Goal: Communication & Community: Answer question/provide support

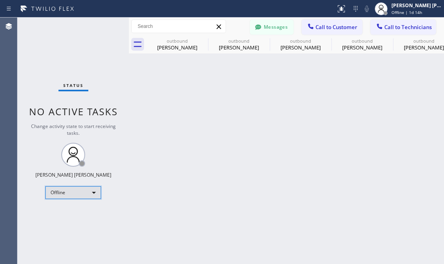
click at [78, 188] on div "Offline" at bounding box center [73, 192] width 56 height 13
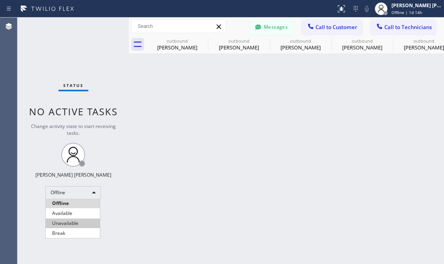
click at [77, 221] on li "Unavailable" at bounding box center [73, 223] width 54 height 10
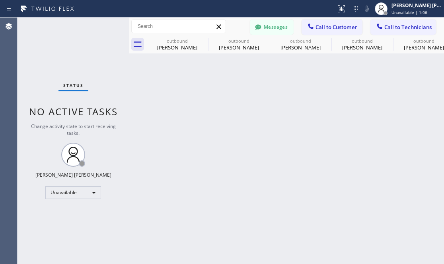
drag, startPoint x: 145, startPoint y: 235, endPoint x: 157, endPoint y: 205, distance: 31.7
click at [145, 235] on div "Back to Dashboard Change Sender ID Customers Technicians Select a contact Outbo…" at bounding box center [286, 141] width 315 height 246
click at [338, 33] on button "Call to Customer" at bounding box center [332, 27] width 61 height 15
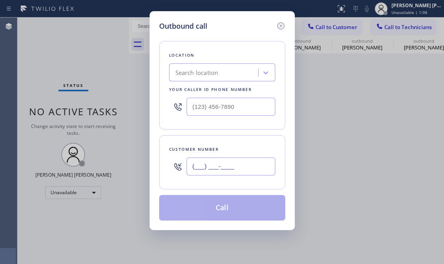
click at [230, 170] on input "(___) ___-____" at bounding box center [231, 166] width 89 height 18
paste input "415) 307-4325"
type input "[PHONE_NUMBER]"
drag, startPoint x: 106, startPoint y: 197, endPoint x: 110, endPoint y: 197, distance: 4.4
click at [106, 197] on div "Outbound call Location Search location Your caller id phone number Customer num…" at bounding box center [222, 132] width 444 height 264
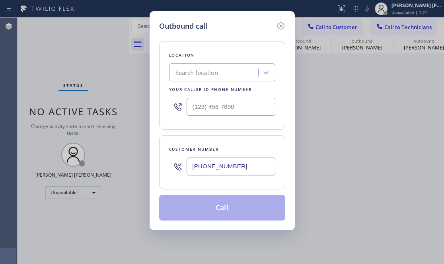
click at [143, 220] on div "Outbound call Location Search location Your caller id phone number Customer num…" at bounding box center [222, 132] width 444 height 264
click at [218, 77] on div "Search location" at bounding box center [197, 72] width 43 height 9
paste input "Zoom Electricians [GEOGRAPHIC_DATA]"
type input "Zoom Electricians [GEOGRAPHIC_DATA]"
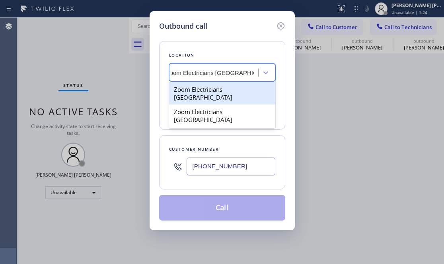
click at [200, 88] on div "Zoom Electricians [GEOGRAPHIC_DATA]" at bounding box center [222, 93] width 106 height 22
type input "[PHONE_NUMBER]"
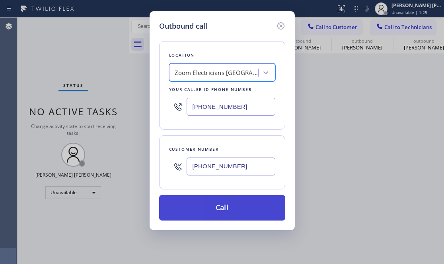
click at [230, 205] on button "Call" at bounding box center [222, 207] width 126 height 25
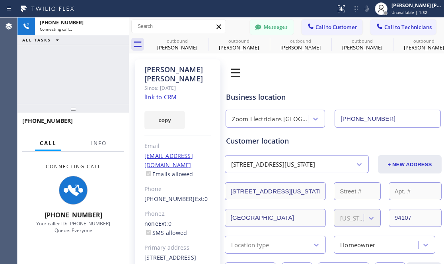
type input "[PHONE_NUMBER]"
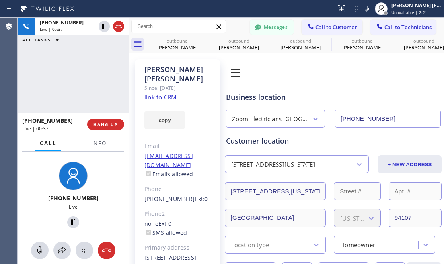
click at [27, 69] on div "+14153074325 Live | 00:37 ALL TASKS ALL TASKS ACTIVE TASKS TASKS IN WRAP UP" at bounding box center [74, 61] width 112 height 86
drag, startPoint x: 44, startPoint y: 68, endPoint x: 44, endPoint y: 74, distance: 6.0
click at [44, 68] on div "+14153074325 Live | 00:49 ALL TASKS ALL TASKS ACTIVE TASKS TASKS IN WRAP UP" at bounding box center [74, 61] width 112 height 86
click at [96, 121] on button "HANG UP" at bounding box center [105, 124] width 37 height 11
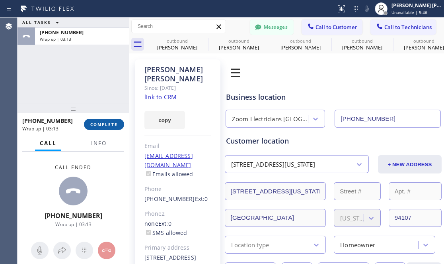
click at [109, 123] on span "COMPLETE" at bounding box center [103, 124] width 27 height 6
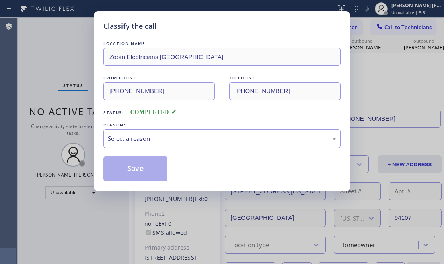
click at [194, 161] on div "Save" at bounding box center [222, 168] width 237 height 25
click at [176, 143] on div "Select a reason" at bounding box center [222, 138] width 237 height 19
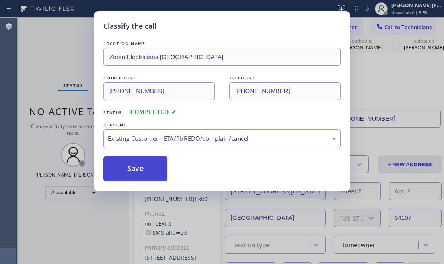
click at [141, 165] on button "Save" at bounding box center [136, 168] width 64 height 25
click at [145, 172] on button "Save" at bounding box center [136, 168] width 64 height 25
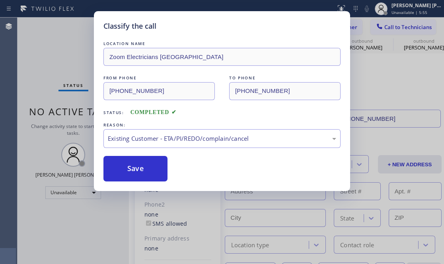
click at [151, 166] on div "Back to Dashboard Change Sender ID Customers Technicians JL John Lagomarsino 09…" at bounding box center [286, 141] width 315 height 246
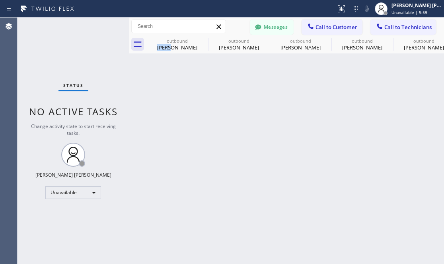
click at [151, 166] on div "Back to Dashboard Change Sender ID Customers Technicians JL John Lagomarsino 09…" at bounding box center [286, 141] width 315 height 246
click at [331, 24] on span "Call to Customer" at bounding box center [337, 26] width 42 height 7
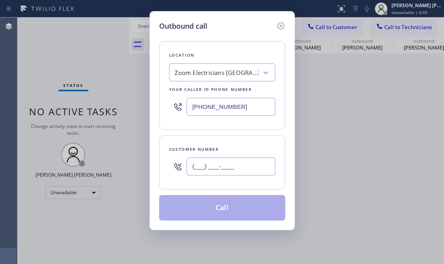
click at [219, 167] on input "(___) ___-____" at bounding box center [231, 166] width 89 height 18
paste input "805) 312-0589"
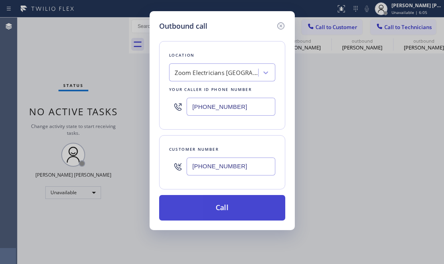
type input "[PHONE_NUMBER]"
click at [200, 205] on button "Call" at bounding box center [222, 207] width 126 height 25
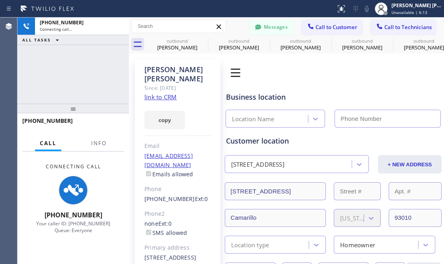
type input "[PHONE_NUMBER]"
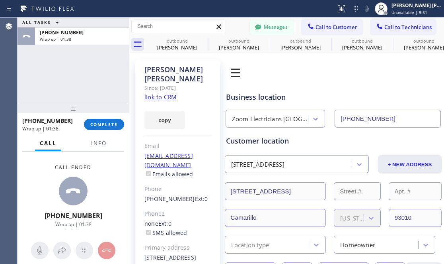
click at [30, 76] on div "ALL TASKS ALL TASKS ACTIVE TASKS TASKS IN WRAP UP +18053120589 Wrap up | 01:38" at bounding box center [74, 61] width 112 height 86
click at [94, 127] on button "COMPLETE" at bounding box center [104, 124] width 40 height 11
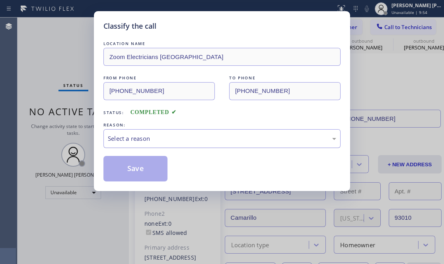
click at [143, 140] on div "Select a reason" at bounding box center [222, 138] width 229 height 9
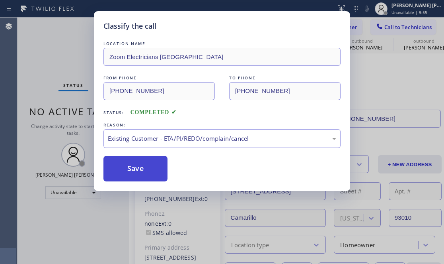
click at [120, 167] on button "Save" at bounding box center [136, 168] width 64 height 25
click at [124, 168] on button "Save" at bounding box center [136, 168] width 64 height 25
type input "[PHONE_NUMBER]"
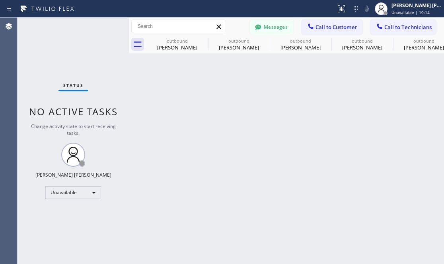
drag, startPoint x: 47, startPoint y: 216, endPoint x: 58, endPoint y: 179, distance: 38.2
click at [47, 216] on div "Status No active tasks Change activity state to start receiving tasks. [PERSON_…" at bounding box center [74, 141] width 112 height 246
click at [316, 23] on div at bounding box center [311, 27] width 10 height 10
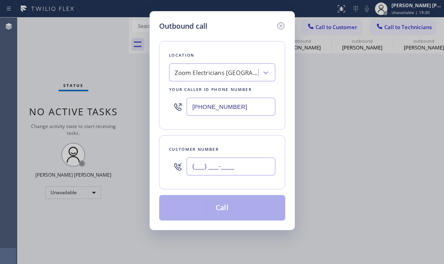
click at [222, 167] on input "(___) ___-____" at bounding box center [231, 166] width 89 height 18
paste input "408) 693-5904"
type input "[PHONE_NUMBER]"
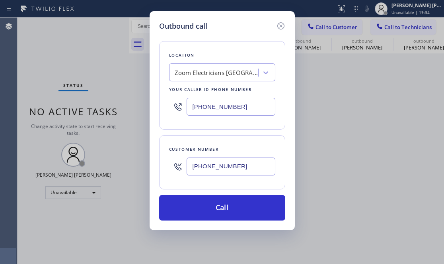
click at [29, 63] on div "Outbound call Location Zoom Electricians San Francisco Your caller id phone num…" at bounding box center [222, 132] width 444 height 264
click at [198, 70] on div "Zoom Electricians [GEOGRAPHIC_DATA]" at bounding box center [217, 72] width 84 height 9
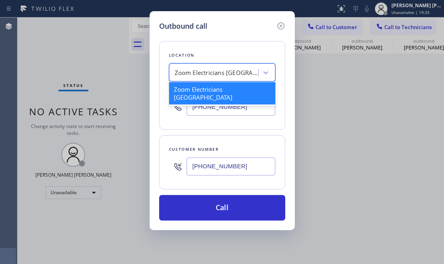
paste input "Electrical Land [GEOGRAPHIC_DATA][PERSON_NAME]"
type input "Electrical Land [GEOGRAPHIC_DATA][PERSON_NAME]"
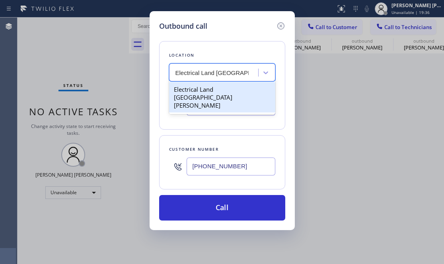
click at [207, 94] on div "Electrical Land [GEOGRAPHIC_DATA][PERSON_NAME]" at bounding box center [222, 97] width 106 height 30
type input "[PHONE_NUMBER]"
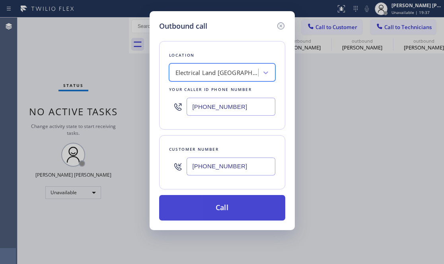
click at [262, 205] on button "Call" at bounding box center [222, 207] width 126 height 25
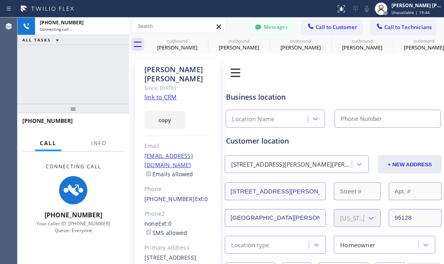
type input "[PHONE_NUMBER]"
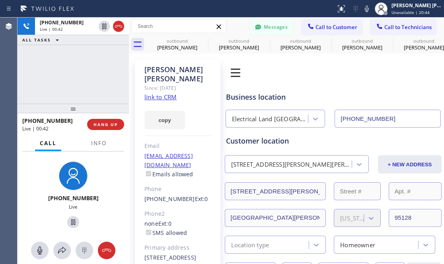
click at [40, 86] on div "+14086935904 Live | 00:42 ALL TASKS ALL TASKS ACTIVE TASKS TASKS IN WRAP UP" at bounding box center [74, 61] width 112 height 86
click at [68, 219] on icon at bounding box center [73, 222] width 10 height 10
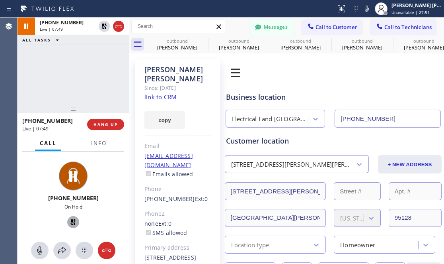
click at [15, 202] on div "Agent Desktop" at bounding box center [8, 141] width 17 height 246
click at [68, 217] on icon at bounding box center [73, 222] width 10 height 10
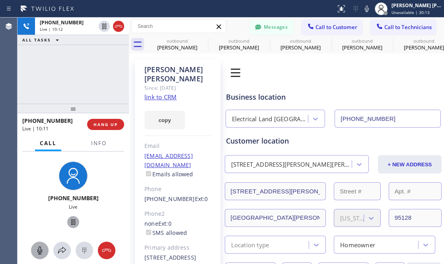
click at [41, 246] on icon at bounding box center [40, 250] width 10 height 10
drag, startPoint x: 37, startPoint y: 246, endPoint x: 432, endPoint y: 53, distance: 439.9
click at [40, 246] on icon at bounding box center [40, 250] width 10 height 10
drag, startPoint x: 35, startPoint y: 250, endPoint x: 59, endPoint y: 205, distance: 50.4
click at [35, 250] on icon at bounding box center [40, 250] width 10 height 10
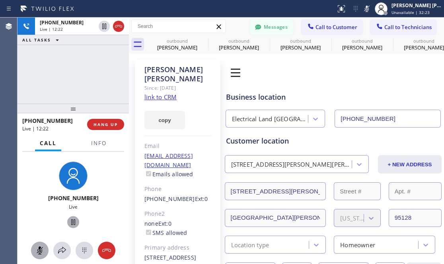
click at [36, 247] on icon at bounding box center [40, 250] width 10 height 10
click at [68, 62] on div "+14086935904 Live | 12:26 ALL TASKS ALL TASKS ACTIVE TASKS TASKS IN WRAP UP" at bounding box center [74, 61] width 112 height 86
click at [33, 158] on div "+14086935904 Live" at bounding box center [74, 195] width 112 height 88
click at [64, 82] on div "+14086935904 Live | 12:54 ALL TASKS ALL TASKS ACTIVE TASKS TASKS IN WRAP UP" at bounding box center [74, 61] width 112 height 86
click at [112, 124] on span "HANG UP" at bounding box center [106, 124] width 24 height 6
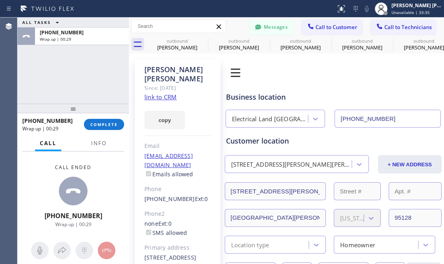
click at [70, 82] on div "ALL TASKS ALL TASKS ACTIVE TASKS TASKS IN WRAP UP +14086935904 Wrap up | 00:29" at bounding box center [74, 61] width 112 height 86
drag, startPoint x: 113, startPoint y: 121, endPoint x: 106, endPoint y: 120, distance: 7.0
click at [113, 121] on span "COMPLETE" at bounding box center [103, 124] width 27 height 6
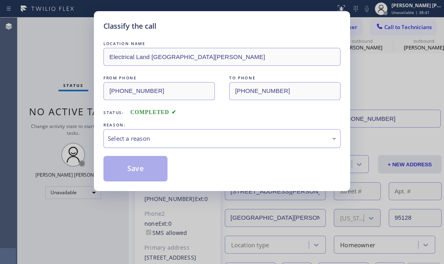
click at [151, 141] on div "Select a reason" at bounding box center [222, 138] width 229 height 9
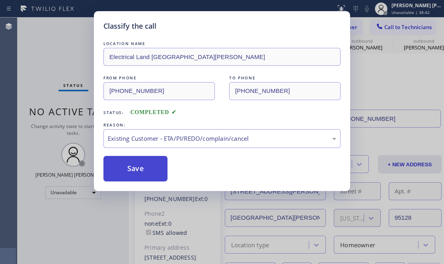
click at [128, 162] on button "Save" at bounding box center [136, 168] width 64 height 25
click at [145, 171] on button "Save" at bounding box center [136, 168] width 64 height 25
click at [41, 40] on div "Classify the call LOCATION NAME Electrical Land Santa Clara FROM PHONE (714) 41…" at bounding box center [222, 132] width 444 height 264
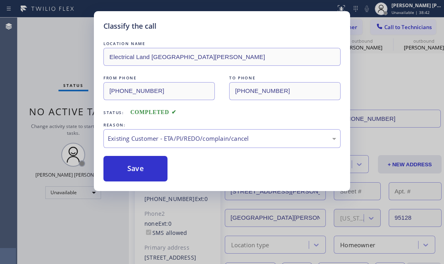
type input "[PHONE_NUMBER]"
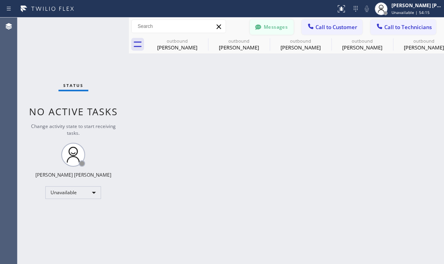
click at [276, 27] on button "Messages" at bounding box center [272, 27] width 44 height 15
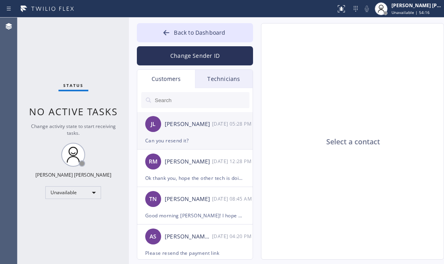
click at [186, 136] on div "Can you resend it?" at bounding box center [195, 140] width 100 height 9
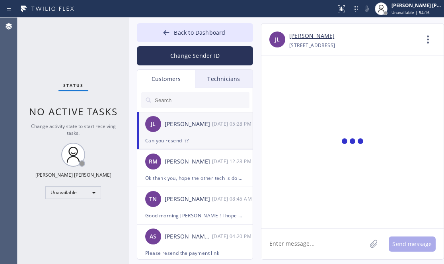
scroll to position [103, 0]
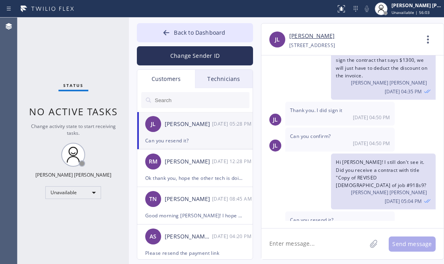
drag, startPoint x: 49, startPoint y: 43, endPoint x: 58, endPoint y: 6, distance: 37.9
click at [49, 43] on div "Status No active tasks Change activity state to start receiving tasks. [PERSON_…" at bounding box center [74, 141] width 112 height 246
click at [297, 245] on textarea at bounding box center [314, 243] width 105 height 31
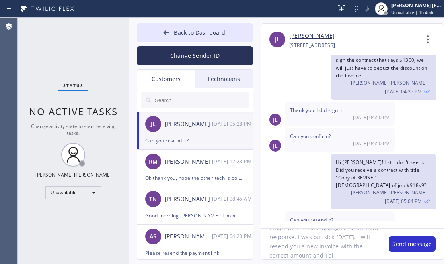
scroll to position [34, 0]
click at [91, 217] on div "Status No active tasks Change activity state to start receiving tasks. [PERSON_…" at bounding box center [74, 141] width 112 height 246
click at [355, 254] on textarea "Hi [PERSON_NAME]! I hope all is well. I apologize for this late response. I was…" at bounding box center [321, 243] width 119 height 31
paste textarea "[PERSON_NAME][EMAIL_ADDRESS][PERSON_NAME][DOMAIN_NAME]"
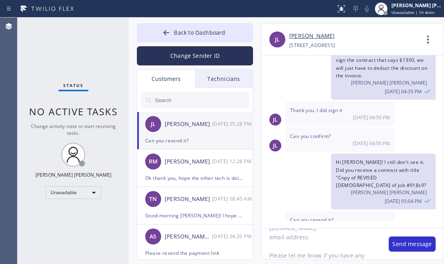
type textarea "Hi [PERSON_NAME]! I hope all is well. I apologize for this late response. I was…"
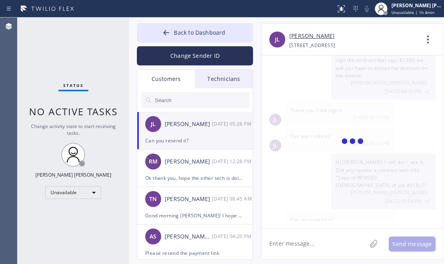
scroll to position [209, 0]
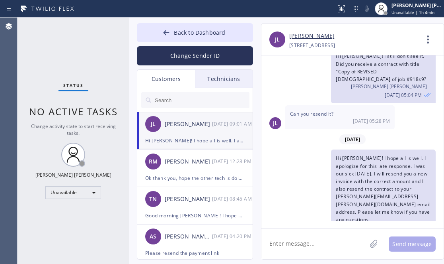
drag, startPoint x: 68, startPoint y: 232, endPoint x: 47, endPoint y: 35, distance: 197.9
click at [68, 232] on div "Status No active tasks Change activity state to start receiving tasks. [PERSON_…" at bounding box center [74, 141] width 112 height 246
click at [169, 33] on icon at bounding box center [166, 33] width 8 height 8
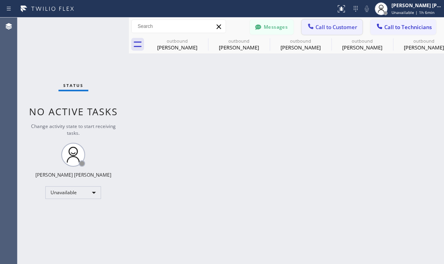
click at [333, 27] on span "Call to Customer" at bounding box center [337, 26] width 42 height 7
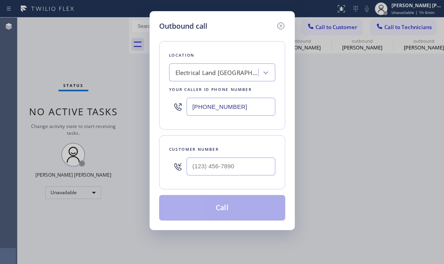
click at [218, 178] on div at bounding box center [231, 166] width 89 height 26
click at [233, 168] on input "(___) ___-____" at bounding box center [231, 166] width 89 height 18
paste input "619) 212-2500"
type input "[PHONE_NUMBER]"
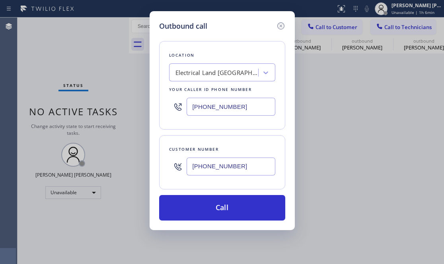
click at [58, 34] on div "Outbound call Location Electrical Land [GEOGRAPHIC_DATA][PERSON_NAME] Your call…" at bounding box center [222, 132] width 444 height 264
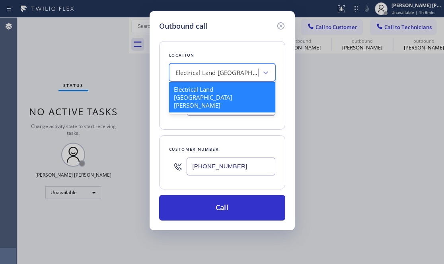
click at [230, 68] on div "Electrical Land [GEOGRAPHIC_DATA][PERSON_NAME]" at bounding box center [218, 72] width 84 height 9
paste input "Electricians Service Team [PERSON_NAME]"
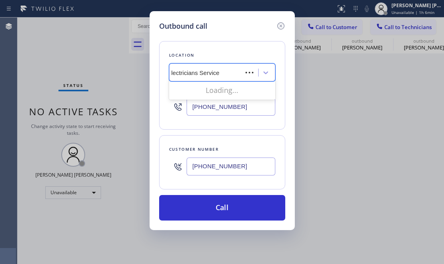
scroll to position [0, 0]
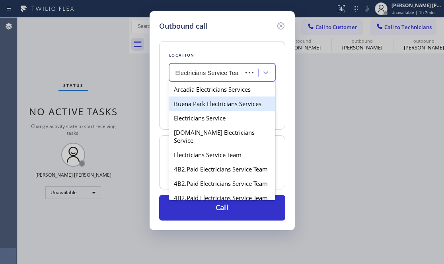
type input "Electricians Service Team"
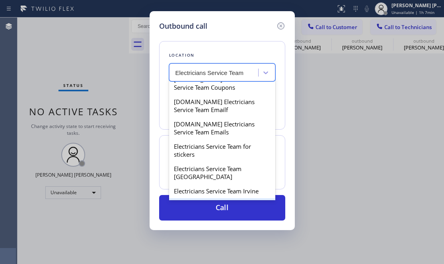
scroll to position [179, 0]
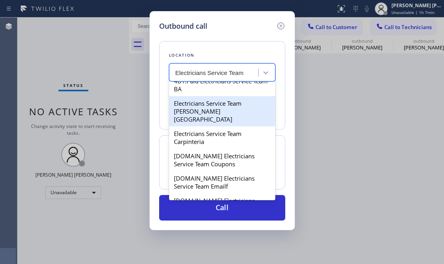
click at [225, 123] on div "Electricians Service Team [PERSON_NAME][GEOGRAPHIC_DATA]" at bounding box center [222, 111] width 106 height 30
type input "[PHONE_NUMBER]"
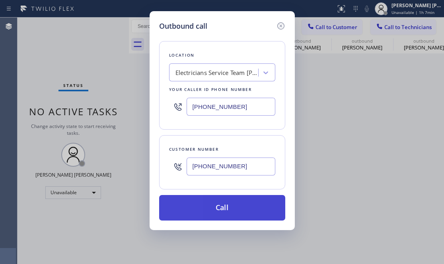
click at [252, 203] on button "Call" at bounding box center [222, 207] width 126 height 25
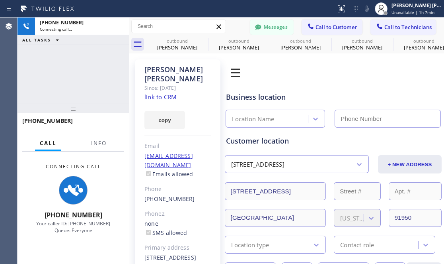
type input "[PHONE_NUMBER]"
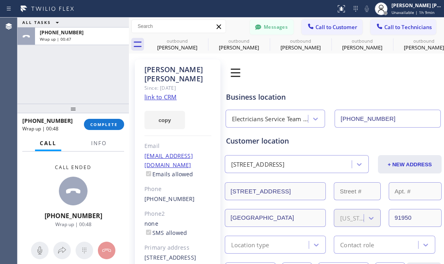
click at [40, 63] on div "ALL TASKS ALL TASKS ACTIVE TASKS TASKS IN WRAP UP [PHONE_NUMBER] Wrap up | 00:47" at bounding box center [74, 61] width 112 height 86
click at [114, 125] on span "COMPLETE" at bounding box center [103, 124] width 27 height 6
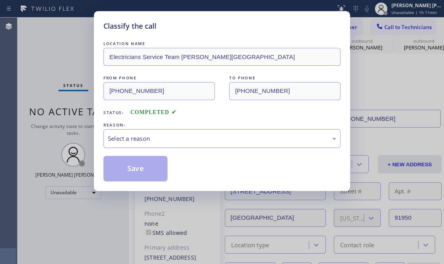
click at [129, 134] on div "Select a reason" at bounding box center [222, 138] width 229 height 9
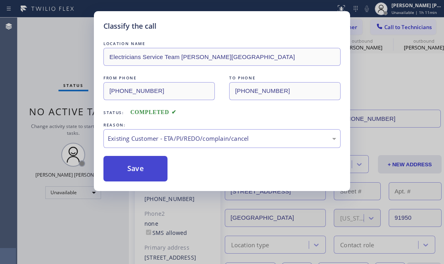
click at [137, 161] on button "Save" at bounding box center [136, 168] width 64 height 25
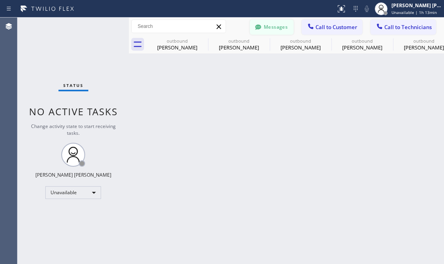
click at [279, 28] on button "Messages" at bounding box center [272, 27] width 44 height 15
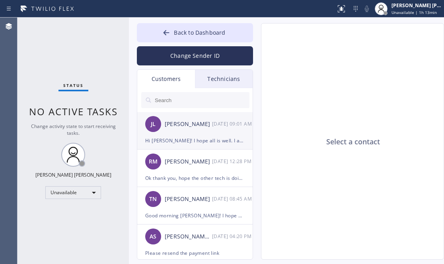
click at [211, 139] on div "Hi [PERSON_NAME]! I hope all is well. I apologize for this late response. I was…" at bounding box center [195, 140] width 100 height 9
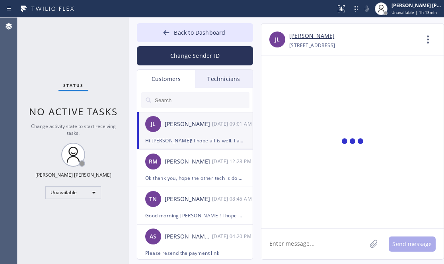
scroll to position [209, 0]
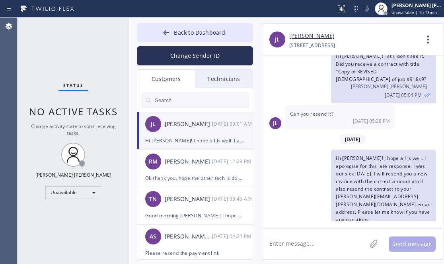
click at [54, 45] on div "Status No active tasks Change activity state to start receiving tasks. [PERSON_…" at bounding box center [74, 141] width 112 height 246
